Goal: Information Seeking & Learning: Check status

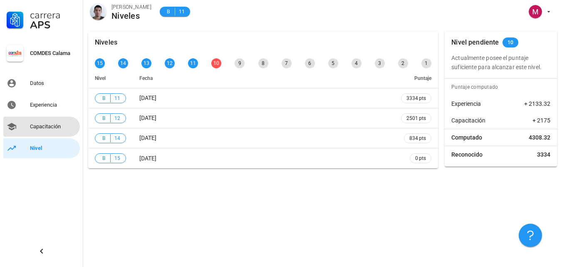
click at [52, 125] on div "Capacitación" at bounding box center [53, 126] width 47 height 7
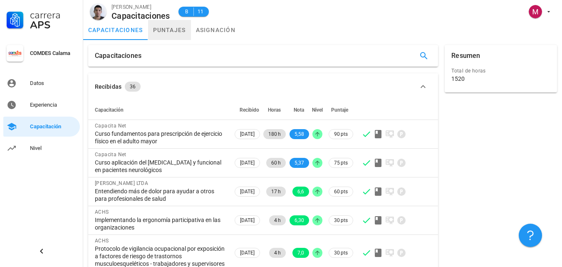
click at [176, 34] on link "puntajes" at bounding box center [169, 30] width 43 height 20
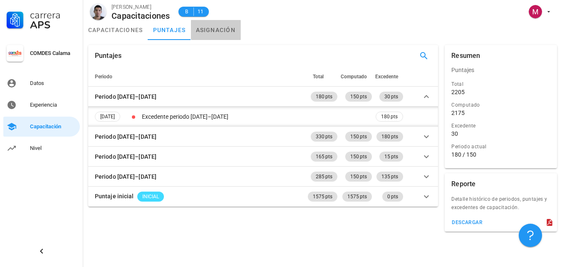
click at [216, 35] on link "asignación" at bounding box center [216, 30] width 50 height 20
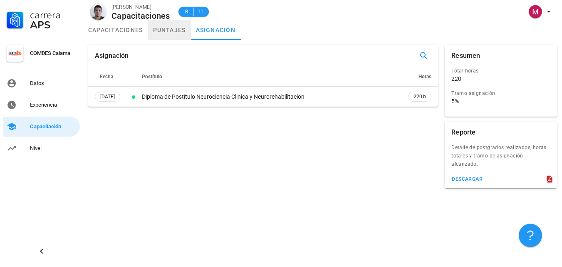
click at [171, 33] on link "puntajes" at bounding box center [169, 30] width 43 height 20
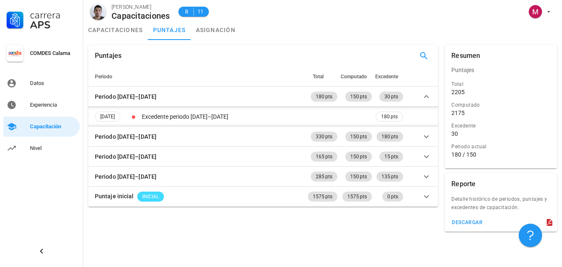
drag, startPoint x: 467, startPoint y: 156, endPoint x: 477, endPoint y: 156, distance: 10.0
click at [477, 156] on div "180 / 150" at bounding box center [500, 154] width 99 height 7
click at [118, 34] on link "capacitaciones" at bounding box center [115, 30] width 65 height 20
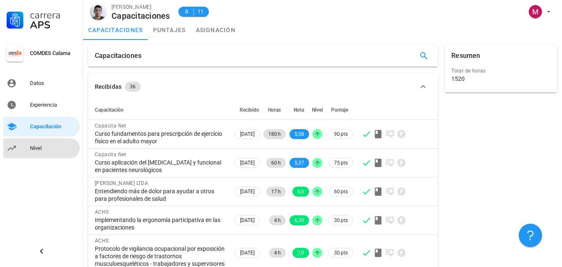
click at [55, 147] on div "Nivel" at bounding box center [53, 148] width 47 height 7
